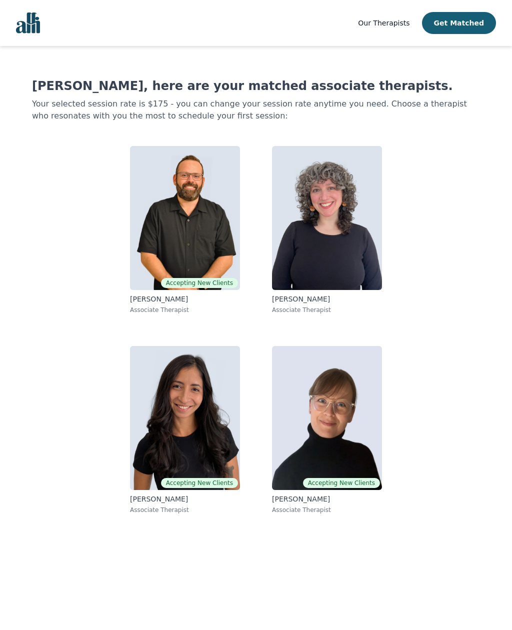
click at [163, 247] on img at bounding box center [185, 218] width 110 height 144
click at [186, 452] on img at bounding box center [185, 418] width 110 height 144
click at [341, 463] on img at bounding box center [327, 418] width 110 height 144
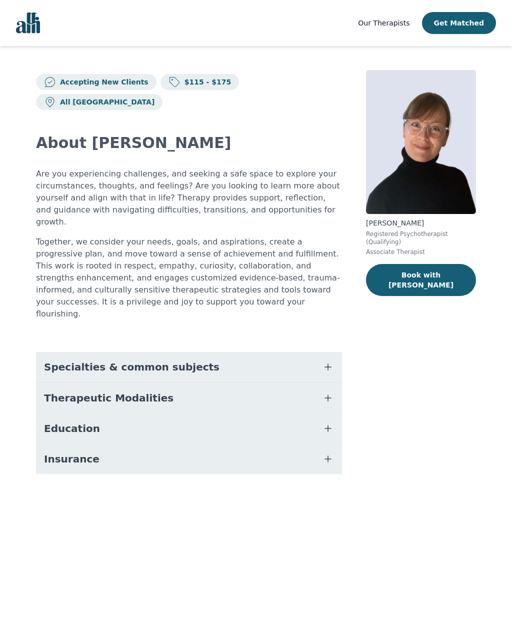
click at [326, 361] on icon "button" at bounding box center [328, 367] width 12 height 12
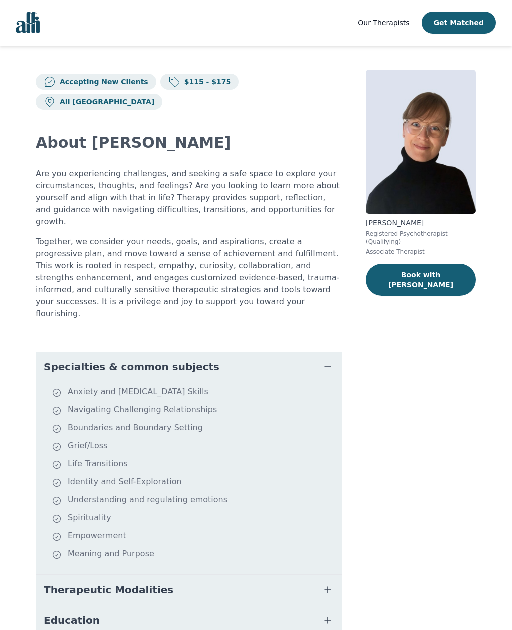
click at [332, 584] on icon "button" at bounding box center [328, 590] width 12 height 12
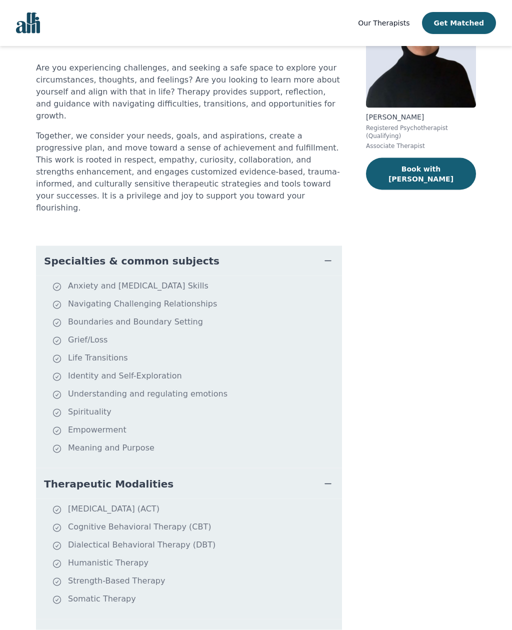
scroll to position [126, 0]
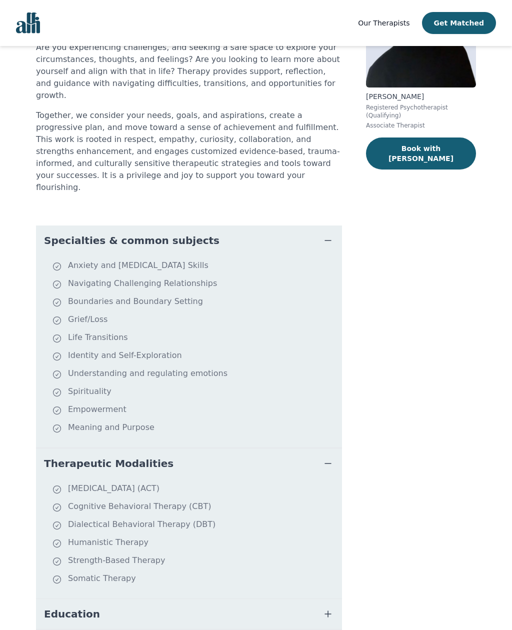
click at [117, 572] on li "Somatic Therapy" at bounding box center [195, 579] width 286 height 14
click at [332, 608] on icon "button" at bounding box center [328, 614] width 12 height 12
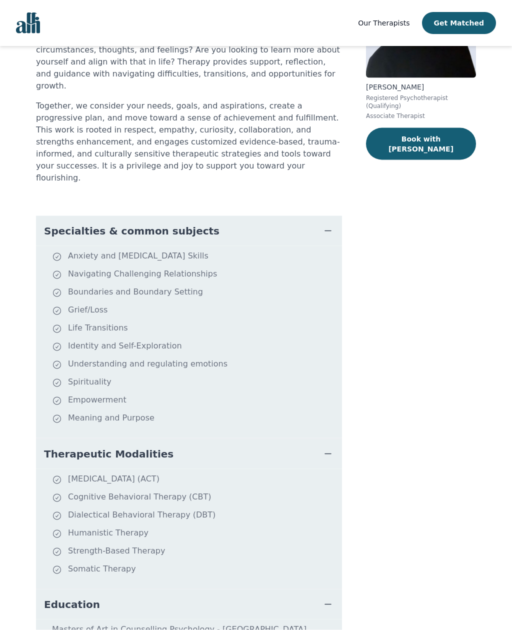
scroll to position [154, 0]
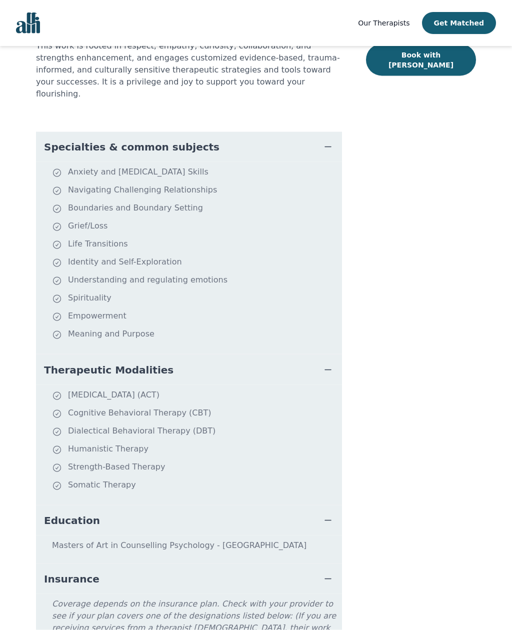
scroll to position [221, 0]
click at [329, 572] on icon "button" at bounding box center [328, 578] width 12 height 12
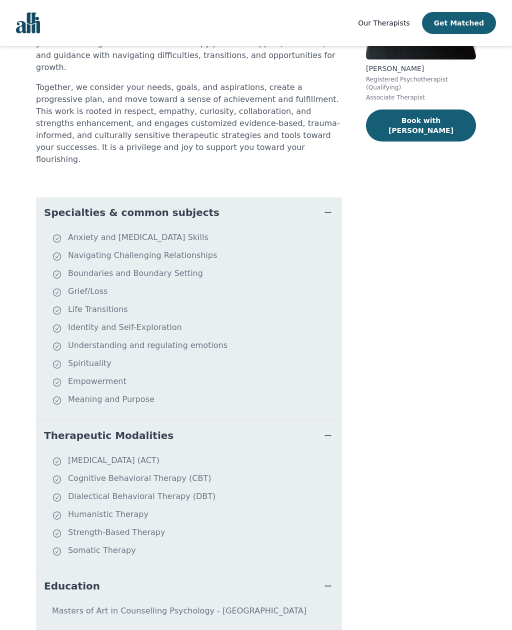
click at [332, 580] on icon "button" at bounding box center [328, 586] width 12 height 12
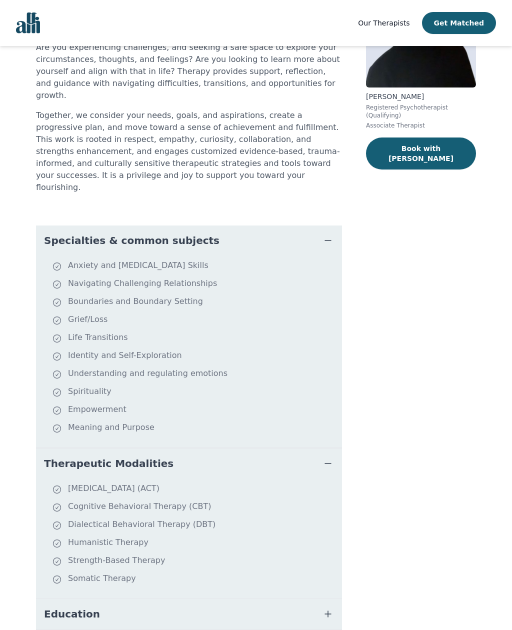
click at [332, 457] on icon "button" at bounding box center [328, 463] width 12 height 12
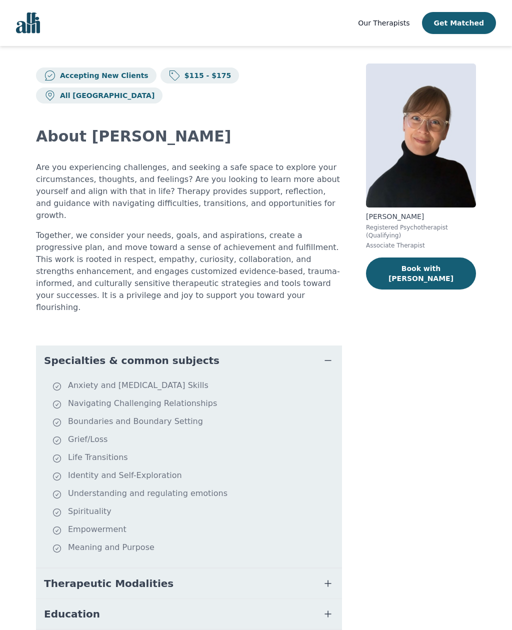
click at [327, 345] on button "Specialties & common subjects" at bounding box center [189, 360] width 306 height 30
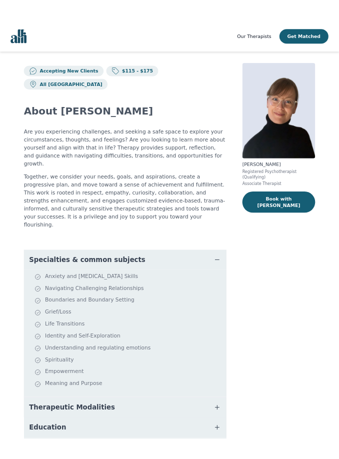
scroll to position [0, 0]
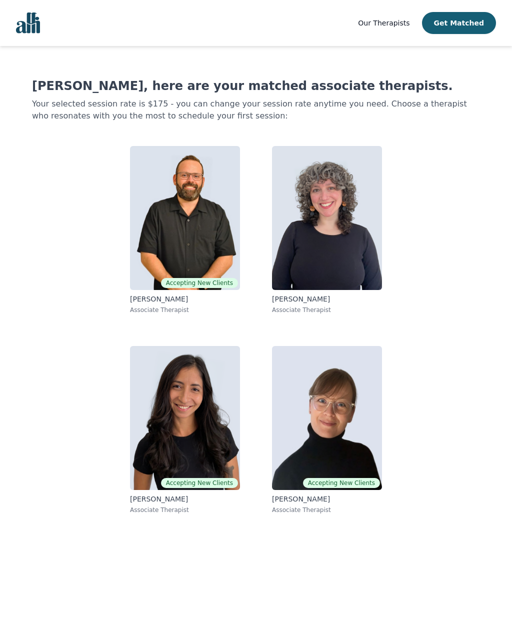
click at [334, 267] on img at bounding box center [327, 218] width 110 height 144
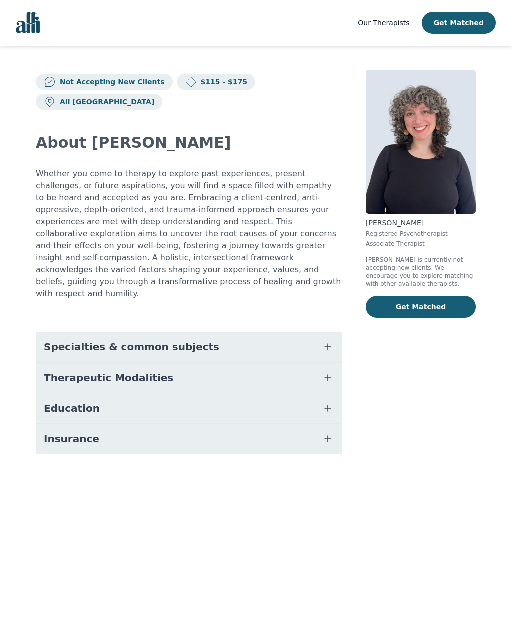
click at [334, 332] on button "Specialties & common subjects" at bounding box center [189, 347] width 306 height 30
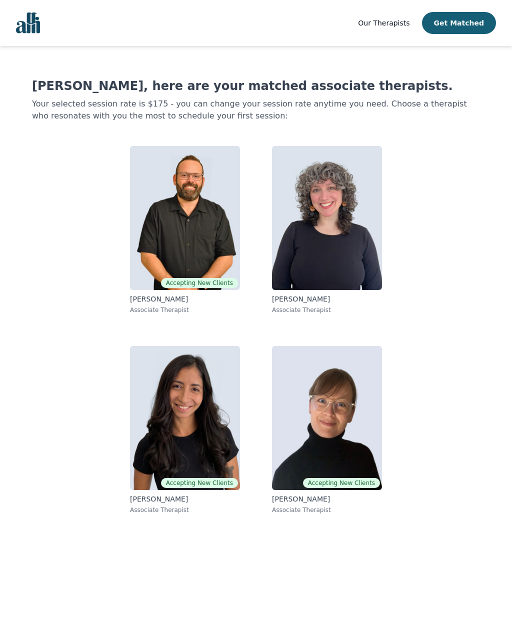
click at [200, 437] on img at bounding box center [185, 418] width 110 height 144
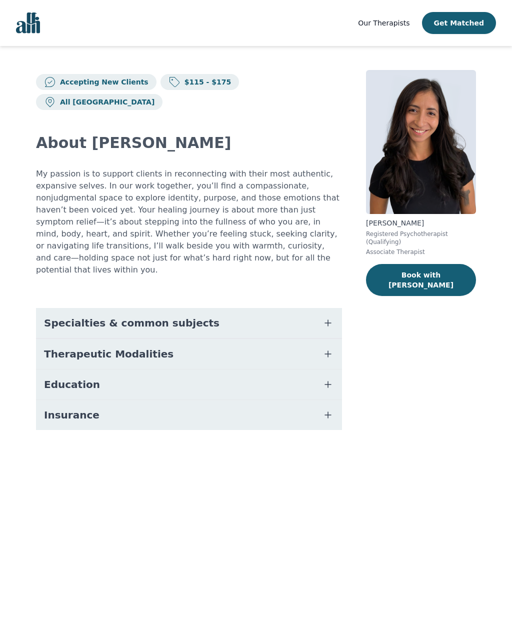
click at [334, 308] on button "Specialties & common subjects" at bounding box center [189, 323] width 306 height 30
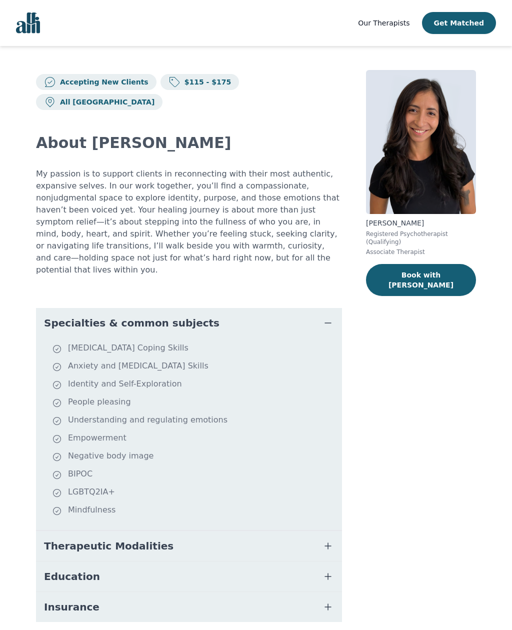
click at [334, 308] on button "Specialties & common subjects" at bounding box center [189, 323] width 306 height 30
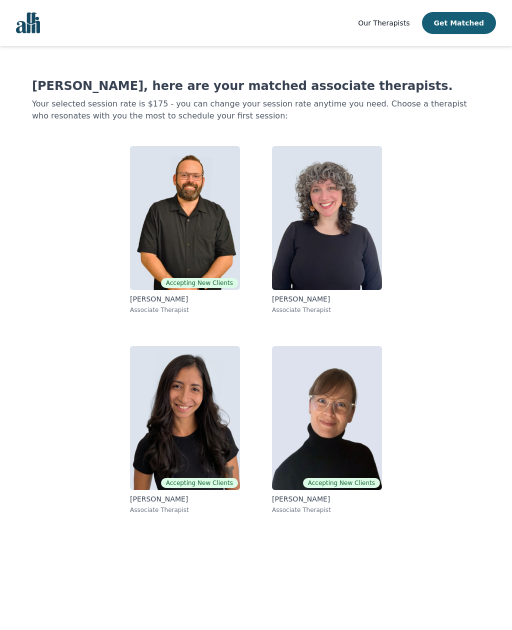
click at [358, 447] on img at bounding box center [327, 418] width 110 height 144
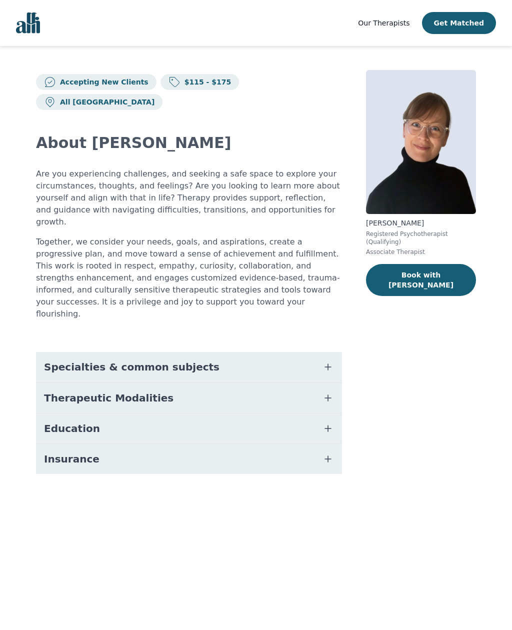
click at [207, 352] on button "Specialties & common subjects" at bounding box center [189, 367] width 306 height 30
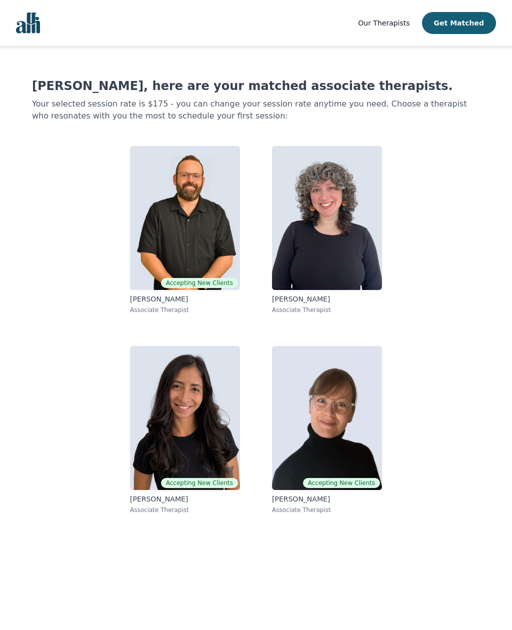
click at [201, 234] on img at bounding box center [185, 218] width 110 height 144
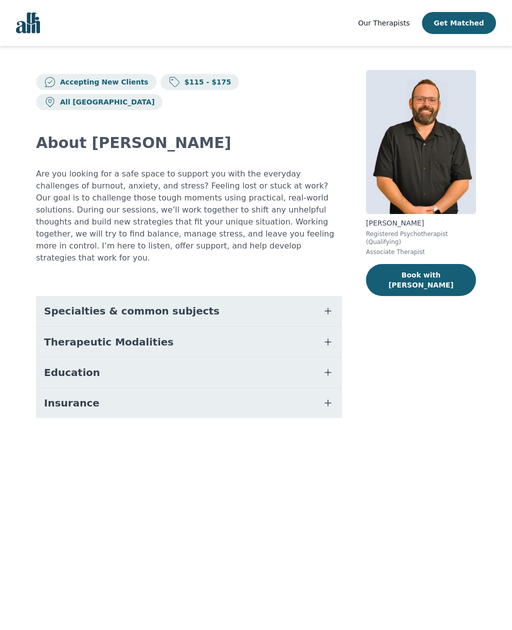
click at [326, 305] on icon "button" at bounding box center [328, 311] width 12 height 12
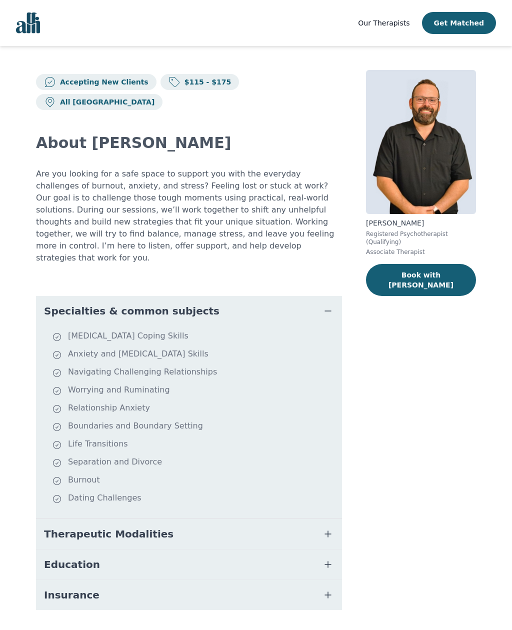
click at [424, 271] on button "Book with [PERSON_NAME]" at bounding box center [421, 280] width 110 height 32
